Goal: Information Seeking & Learning: Find specific fact

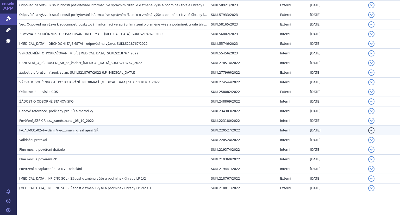
scroll to position [239, 0]
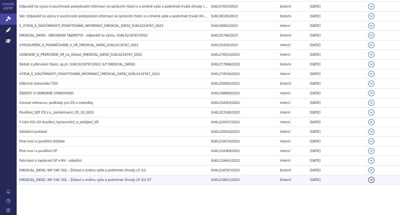
click at [63, 179] on span "[MEDICAL_DATA], INF CNC SOL - Žádost o změnu výše a podmínek úhrady LP 2/2 OT" at bounding box center [85, 180] width 132 height 4
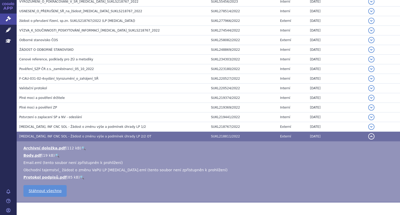
scroll to position [291, 0]
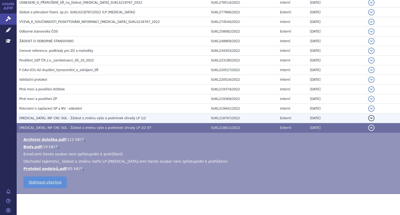
click at [36, 117] on span "[MEDICAL_DATA], INF CNC SOL - Žádost o změnu výše a podmínek úhrady LP 1/2" at bounding box center [82, 119] width 127 height 4
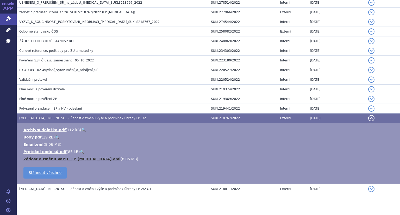
click at [45, 159] on link "Žádost o změnu VaPU_ LP [MEDICAL_DATA].eml" at bounding box center [71, 159] width 97 height 4
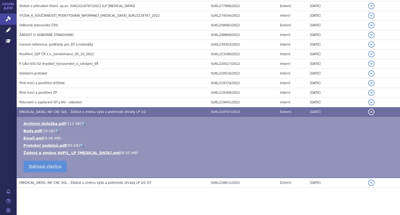
scroll to position [300, 0]
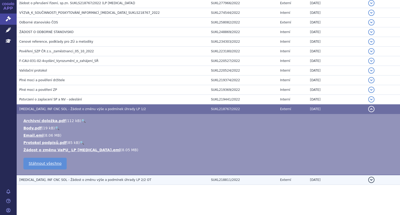
click at [50, 180] on span "[MEDICAL_DATA], INF CNC SOL - Žádost o změnu výše a podmínek úhrady LP 2/2 OT" at bounding box center [85, 180] width 132 height 4
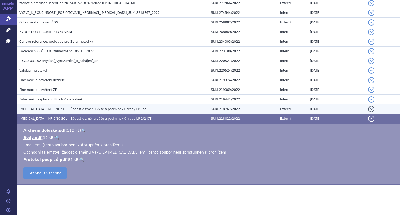
click at [41, 109] on span "[MEDICAL_DATA], INF CNC SOL - Žádost o změnu výše a podmínek úhrady LP 1/2" at bounding box center [82, 109] width 127 height 4
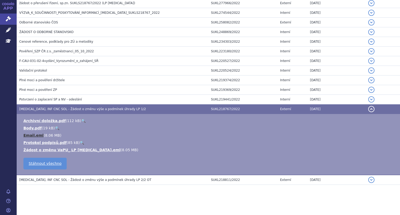
click at [34, 135] on link "Email.eml" at bounding box center [33, 135] width 20 height 4
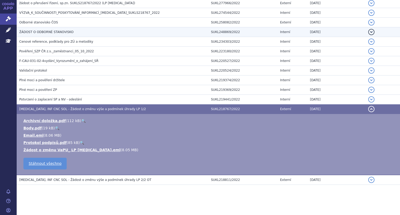
click at [70, 31] on h3 "ŽÁDOST O ODBORNÉ STANOVISKO" at bounding box center [113, 31] width 189 height 5
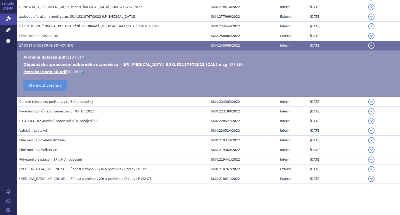
scroll to position [285, 0]
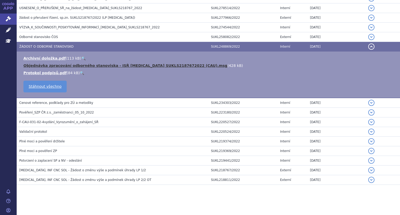
click at [106, 66] on link "Objednávka zpracování odborného stanoviska - ISŘ [MEDICAL_DATA] SUKLS2187672022…" at bounding box center [125, 66] width 204 height 4
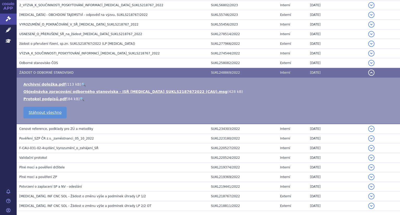
scroll to position [233, 0]
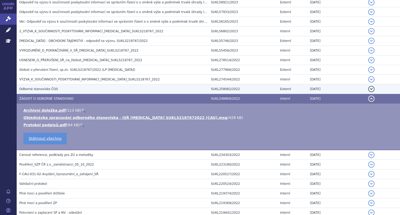
click at [51, 89] on span "Odborné stanovisko ČOS" at bounding box center [38, 89] width 39 height 4
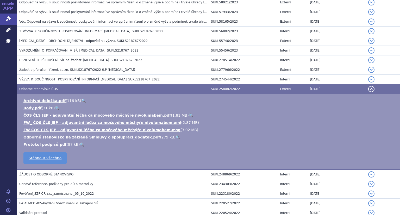
click at [189, 115] on link "🔍" at bounding box center [191, 115] width 4 height 4
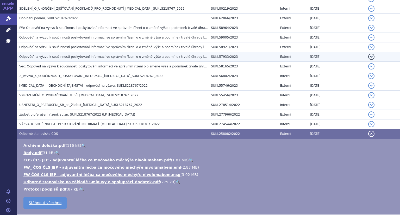
scroll to position [181, 0]
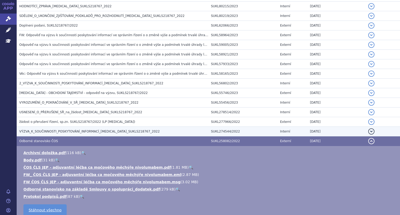
click at [96, 130] on span "VÝZVA_K_SOUČINNOSTI_POSKYTOVÁNÍ_INFORMACÍ_[MEDICAL_DATA]_SUKLS218767_2022" at bounding box center [89, 132] width 141 height 4
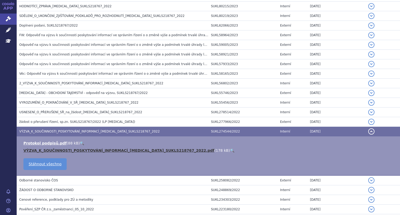
click at [109, 150] on link "VÝZVA_K_SOUČINNOSTI_POSKYTOVÁNÍ_INFORMACÍ_[MEDICAL_DATA]_SUKLS218767_2022.pdf" at bounding box center [118, 151] width 191 height 4
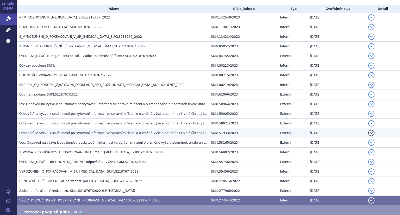
scroll to position [103, 0]
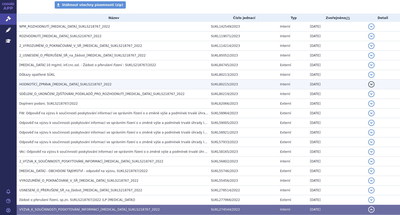
click at [54, 84] on span "HODNOTÍCÍ_ZPRÁVA_[MEDICAL_DATA]_SUKLS218767_2022" at bounding box center [65, 85] width 93 height 4
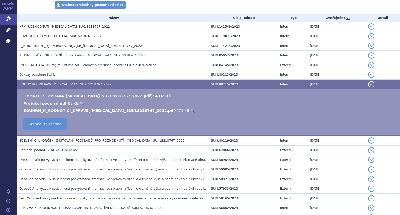
click at [168, 97] on link "🔍" at bounding box center [170, 96] width 4 height 4
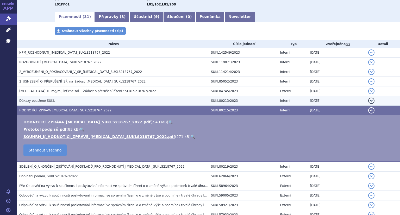
click at [31, 101] on span "Důkazy opatřené SÚKL" at bounding box center [37, 101] width 36 height 4
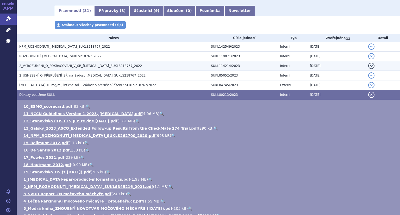
scroll to position [51, 0]
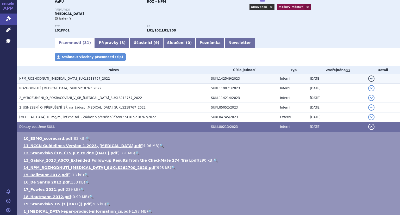
click at [52, 80] on span "NPM_ROZHODNUTÍ_[MEDICAL_DATA]_SUKLS218767_2022" at bounding box center [64, 79] width 91 height 4
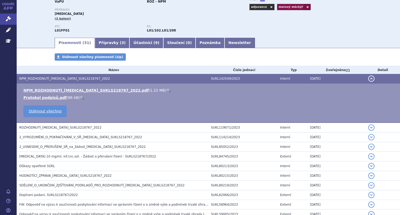
click at [167, 90] on link "🔍" at bounding box center [169, 90] width 4 height 4
